Goal: Information Seeking & Learning: Learn about a topic

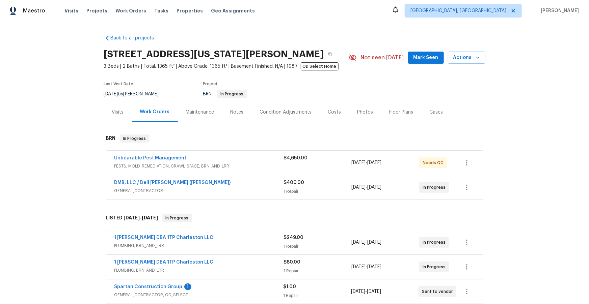
click at [243, 163] on span "PESTS, MOLD_REMEDIATION, CRAWL_SPACE, BRN_AND_LRR" at bounding box center [198, 166] width 169 height 7
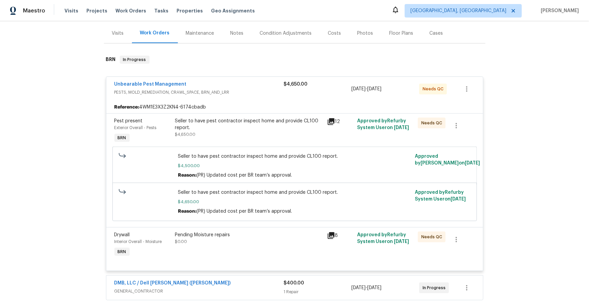
scroll to position [92, 0]
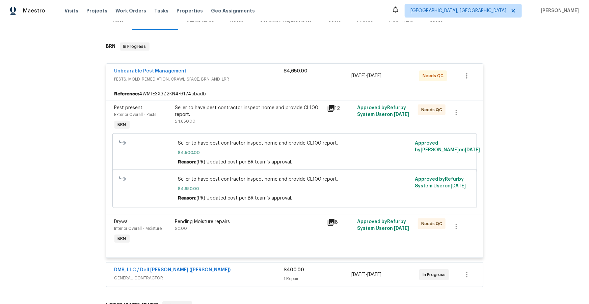
click at [328, 108] on icon at bounding box center [331, 108] width 7 height 7
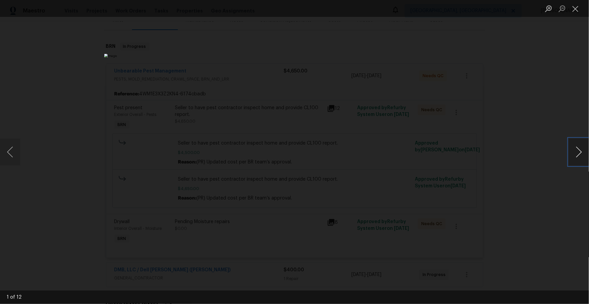
click at [576, 154] on button "Next image" at bounding box center [579, 152] width 20 height 27
click at [578, 155] on button "Next image" at bounding box center [579, 152] width 20 height 27
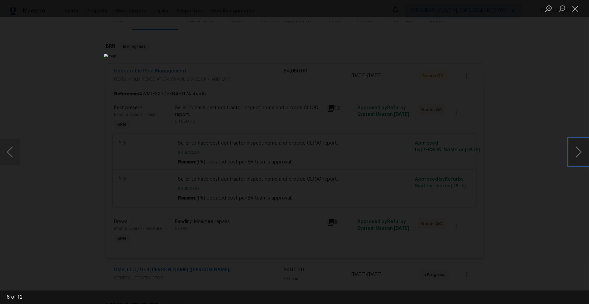
click at [578, 155] on button "Next image" at bounding box center [579, 152] width 20 height 27
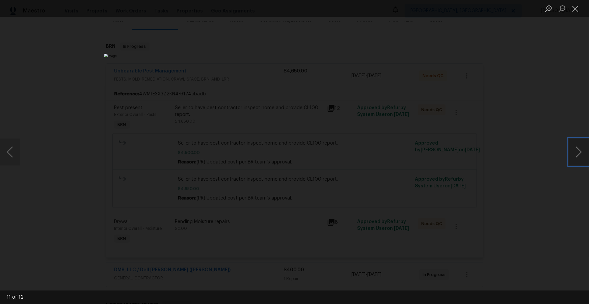
click at [578, 155] on button "Next image" at bounding box center [579, 152] width 20 height 27
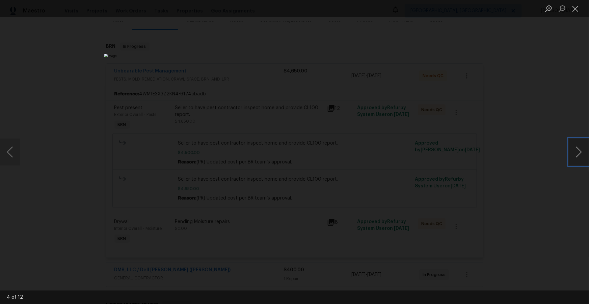
click at [578, 155] on button "Next image" at bounding box center [579, 152] width 20 height 27
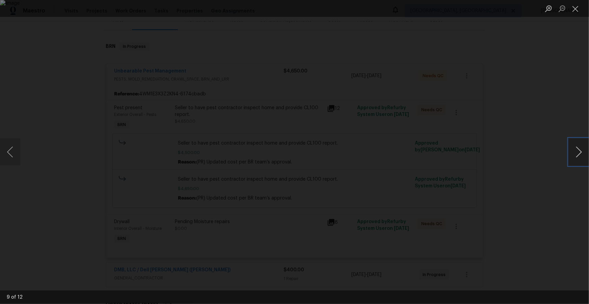
click at [578, 155] on button "Next image" at bounding box center [579, 152] width 20 height 27
click at [577, 8] on button "Close lightbox" at bounding box center [575, 9] width 13 height 12
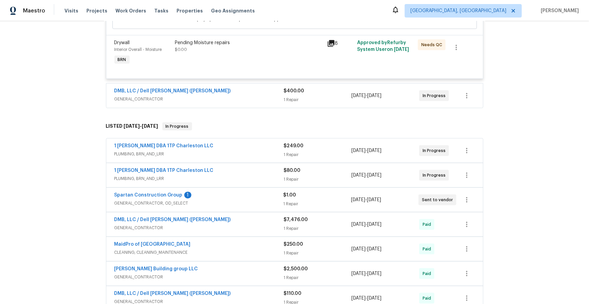
scroll to position [273, 0]
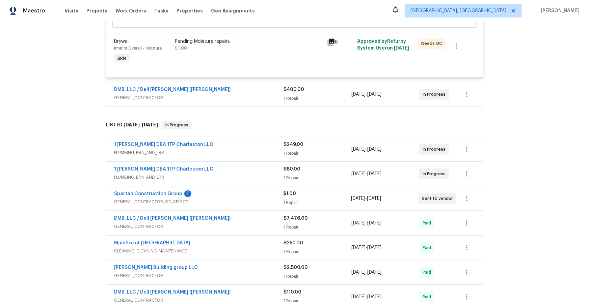
click at [217, 223] on span "GENERAL_CONTRACTOR" at bounding box center [198, 226] width 169 height 7
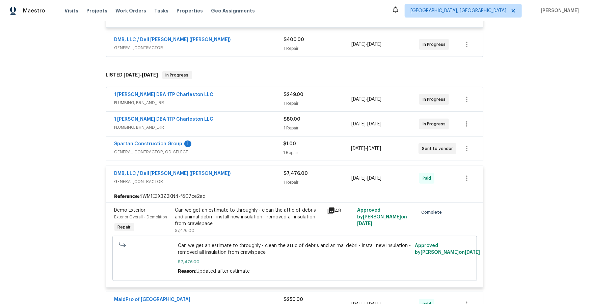
scroll to position [323, 0]
click at [328, 210] on icon at bounding box center [331, 211] width 7 height 7
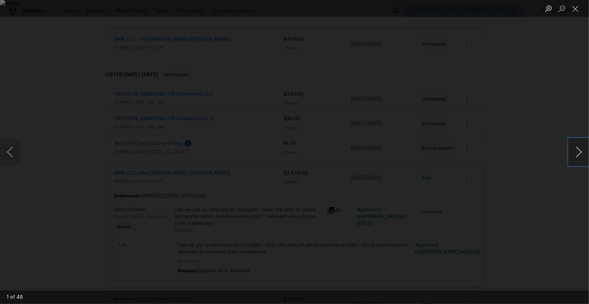
click at [577, 152] on button "Next image" at bounding box center [579, 152] width 20 height 27
click at [578, 152] on button "Next image" at bounding box center [579, 152] width 20 height 27
click at [578, 151] on button "Next image" at bounding box center [579, 152] width 20 height 27
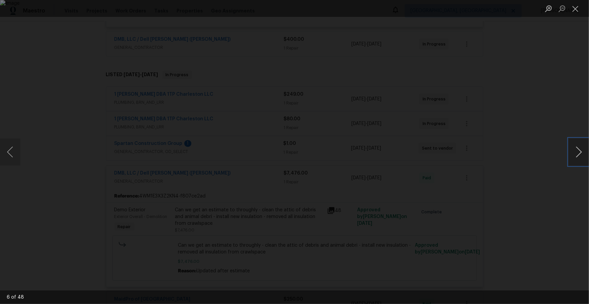
click at [578, 151] on button "Next image" at bounding box center [579, 152] width 20 height 27
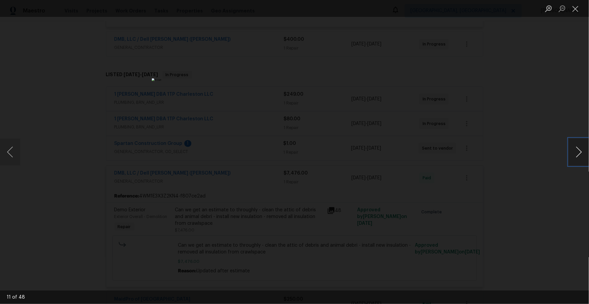
click at [578, 151] on button "Next image" at bounding box center [579, 152] width 20 height 27
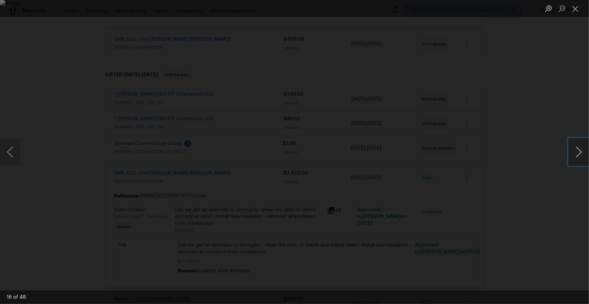
click at [578, 151] on button "Next image" at bounding box center [579, 152] width 20 height 27
